Goal: Navigation & Orientation: Find specific page/section

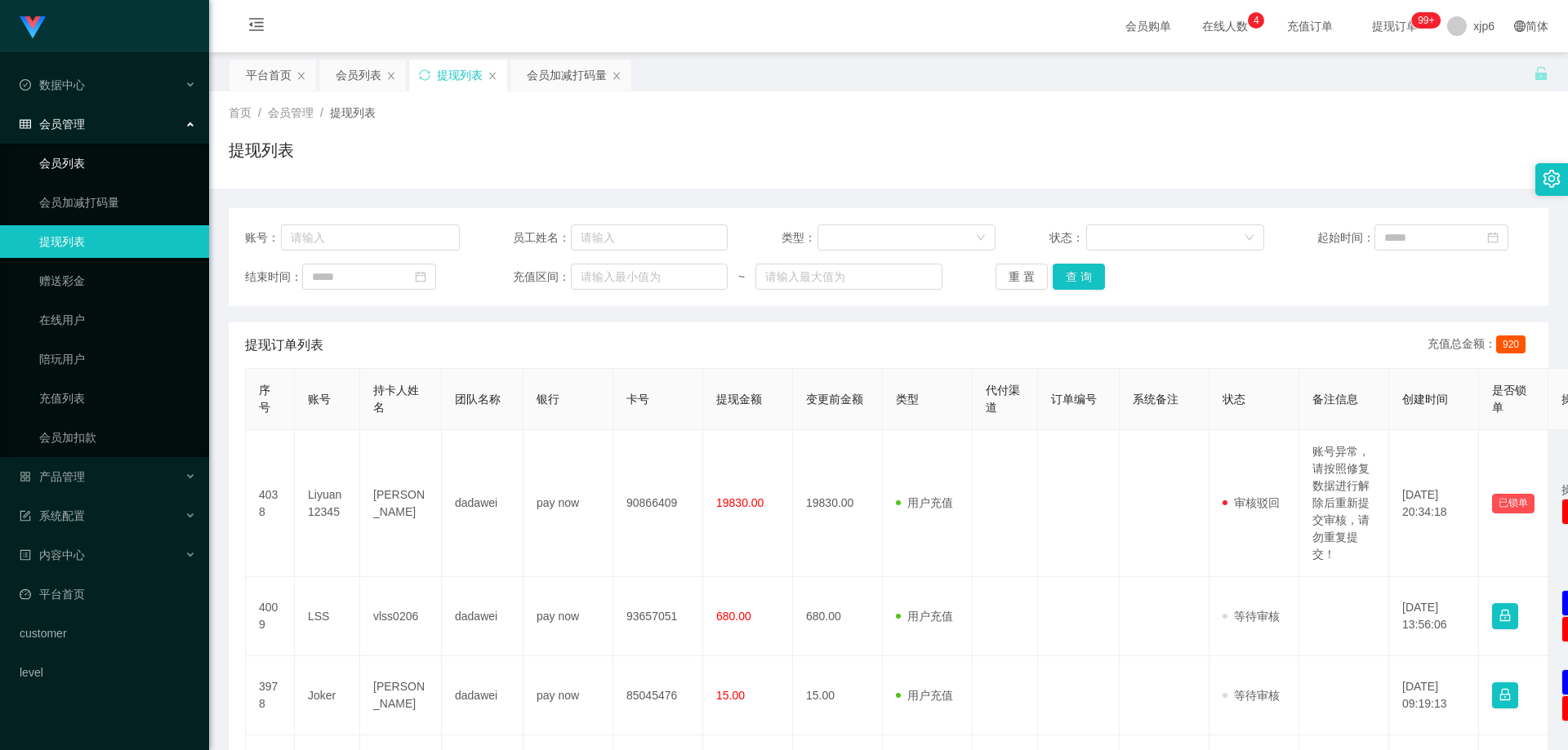
click at [42, 162] on link "会员列表" at bounding box center [117, 163] width 157 height 32
